Goal: Task Accomplishment & Management: Use online tool/utility

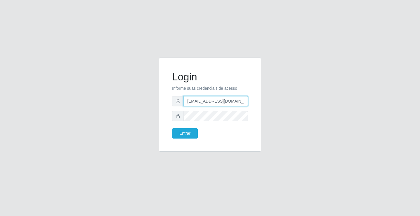
click at [247, 102] on input "[EMAIL_ADDRESS][DOMAIN_NAME]" at bounding box center [216, 101] width 65 height 10
type input "a"
type input "[EMAIL_ADDRESS][DOMAIN_NAME]"
click at [248, 100] on input "[EMAIL_ADDRESS][DOMAIN_NAME]" at bounding box center [216, 101] width 65 height 10
type input "a"
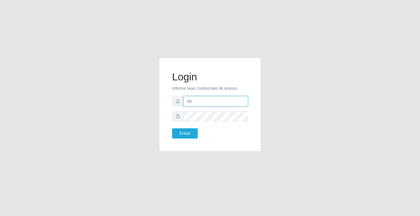
type input "[EMAIL_ADDRESS][DOMAIN_NAME]"
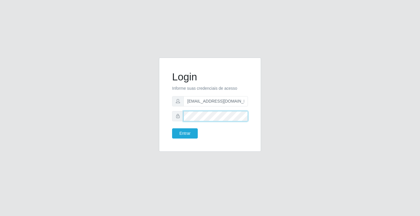
click at [172, 128] on button "Entrar" at bounding box center [185, 133] width 26 height 10
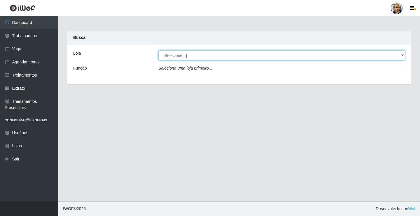
click at [403, 55] on select "[Selecione...] Mercadinho São Francisco" at bounding box center [282, 55] width 247 height 10
select select "345"
click at [159, 50] on select "[Selecione...] Mercadinho São Francisco" at bounding box center [282, 55] width 247 height 10
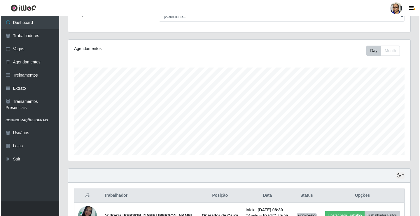
scroll to position [120, 0]
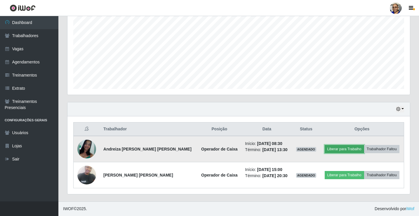
click at [339, 149] on button "Liberar para Trabalho" at bounding box center [344, 149] width 39 height 8
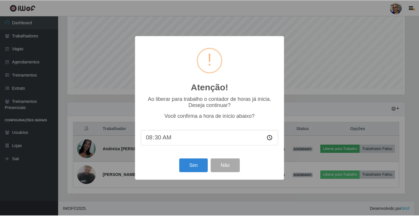
scroll to position [121, 339]
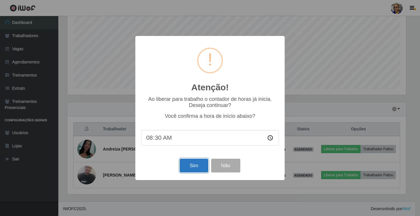
click at [195, 164] on button "Sim" at bounding box center [194, 166] width 28 height 14
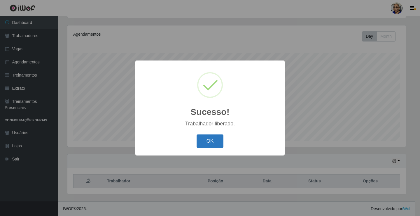
click at [210, 142] on button "OK" at bounding box center [210, 141] width 27 height 14
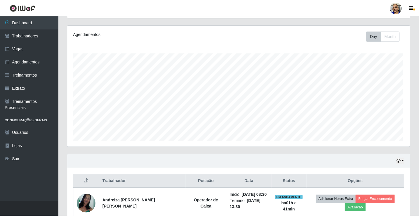
scroll to position [121, 342]
